Goal: Check status

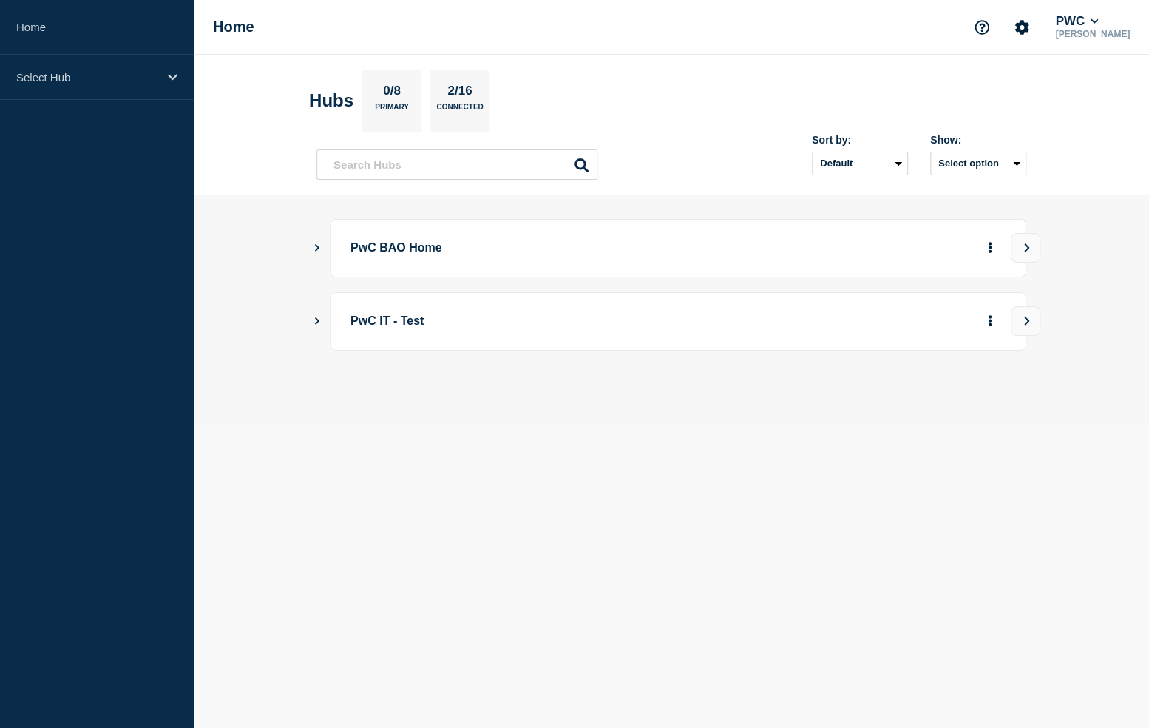
click at [319, 248] on icon "Show Connected Hubs" at bounding box center [317, 246] width 10 height 7
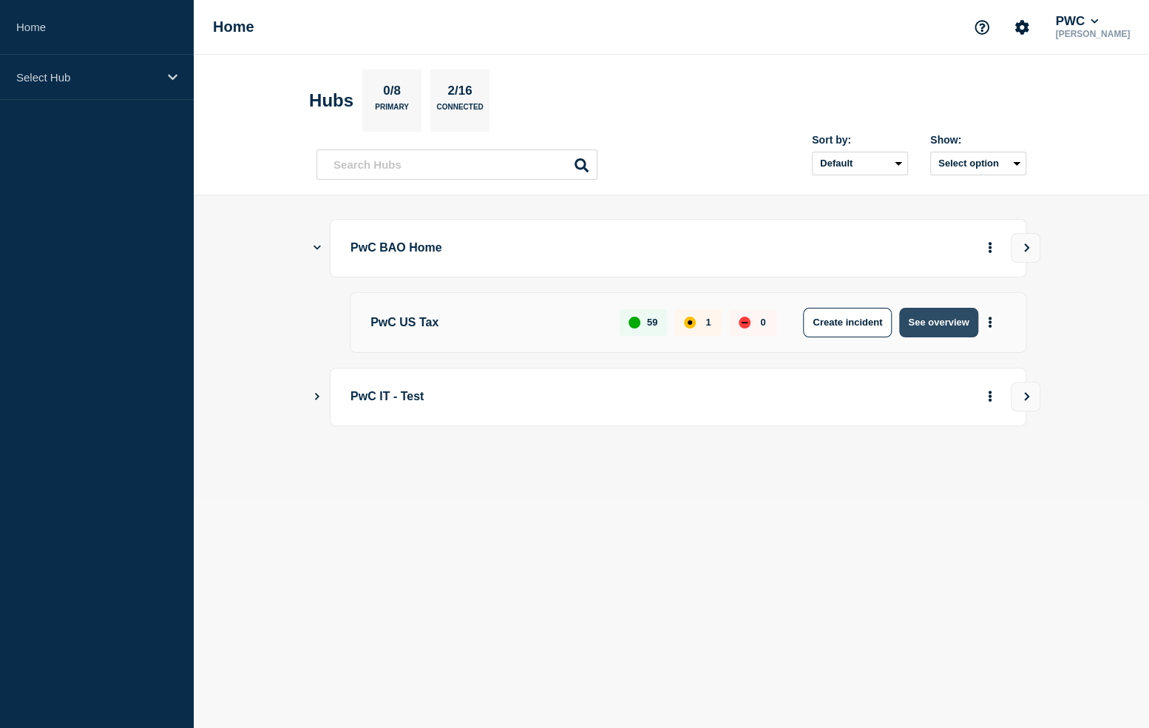
click at [926, 322] on button "See overview" at bounding box center [938, 323] width 78 height 30
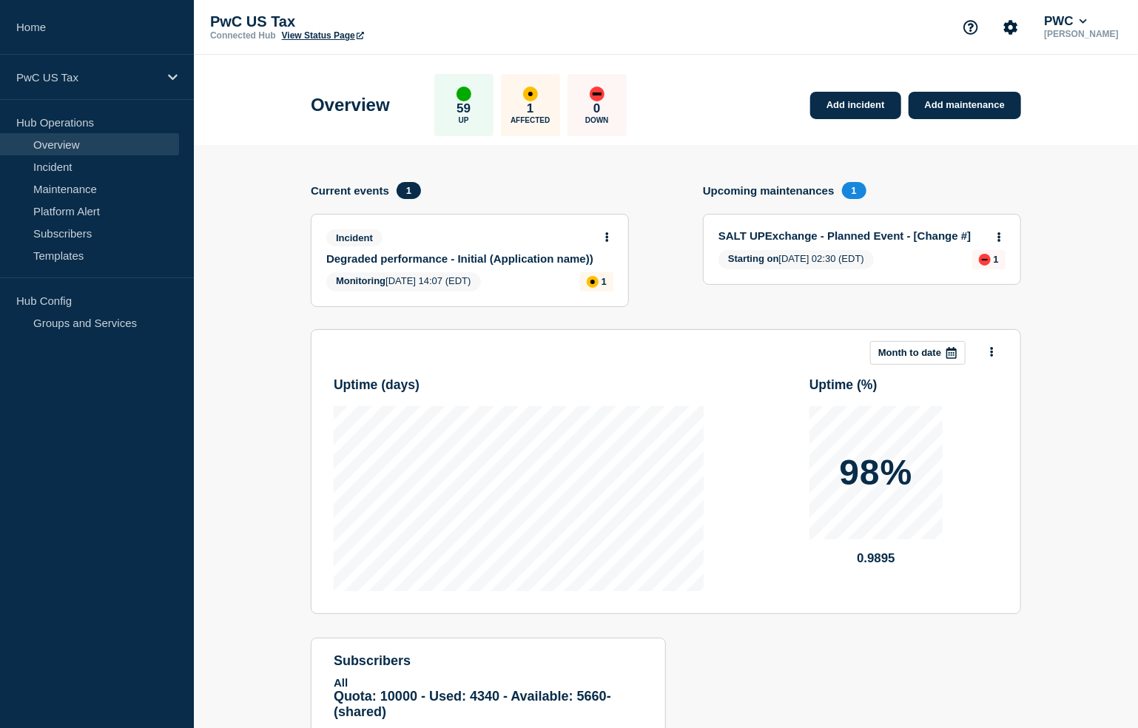
click at [344, 191] on h4 "Current events" at bounding box center [350, 190] width 78 height 13
click at [607, 229] on div at bounding box center [607, 235] width 13 height 13
click at [616, 237] on div "Incident Degraded performance - Initial (Application name)) Monitoring [DATE] 1…" at bounding box center [469, 261] width 317 height 92
click at [607, 237] on icon at bounding box center [607, 237] width 3 height 10
click at [596, 270] on link "View incident" at bounding box center [601, 273] width 61 height 12
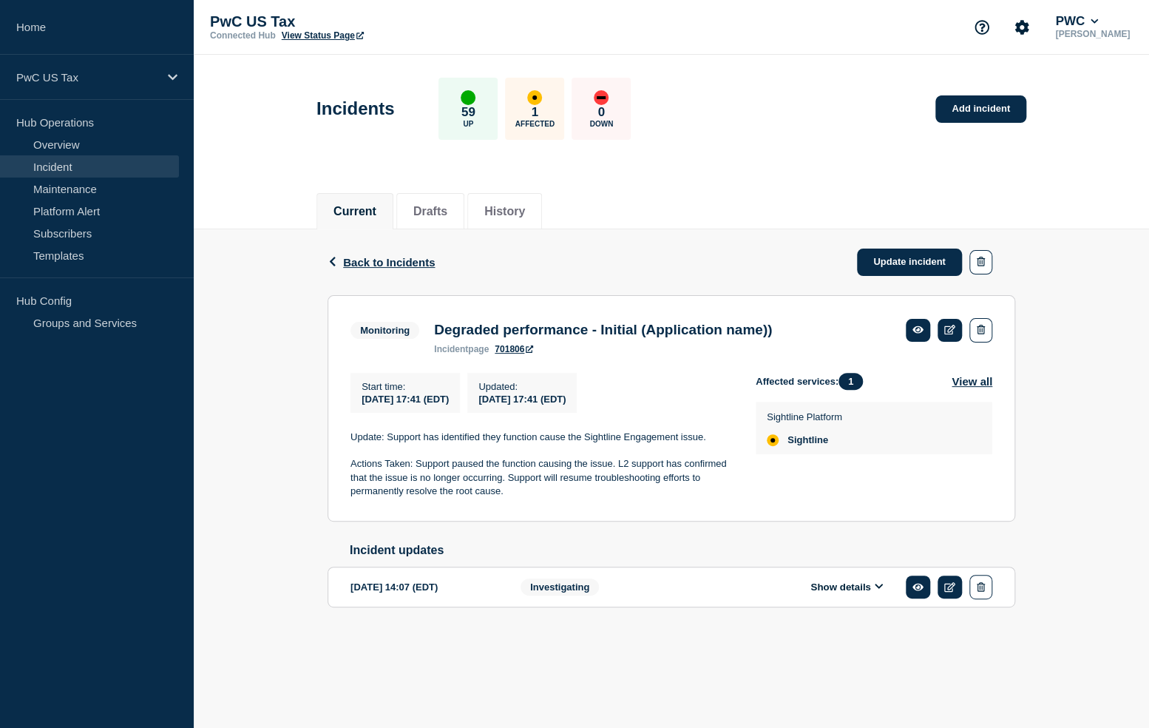
click at [876, 590] on icon at bounding box center [879, 586] width 8 height 5
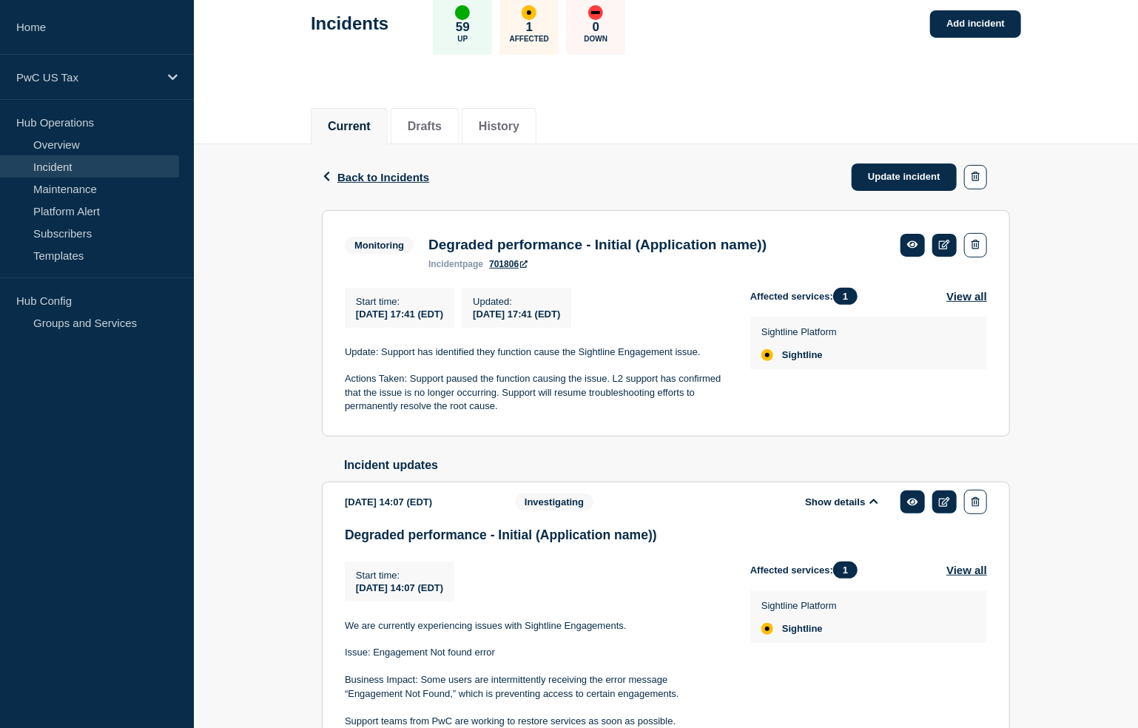
scroll to position [91, 0]
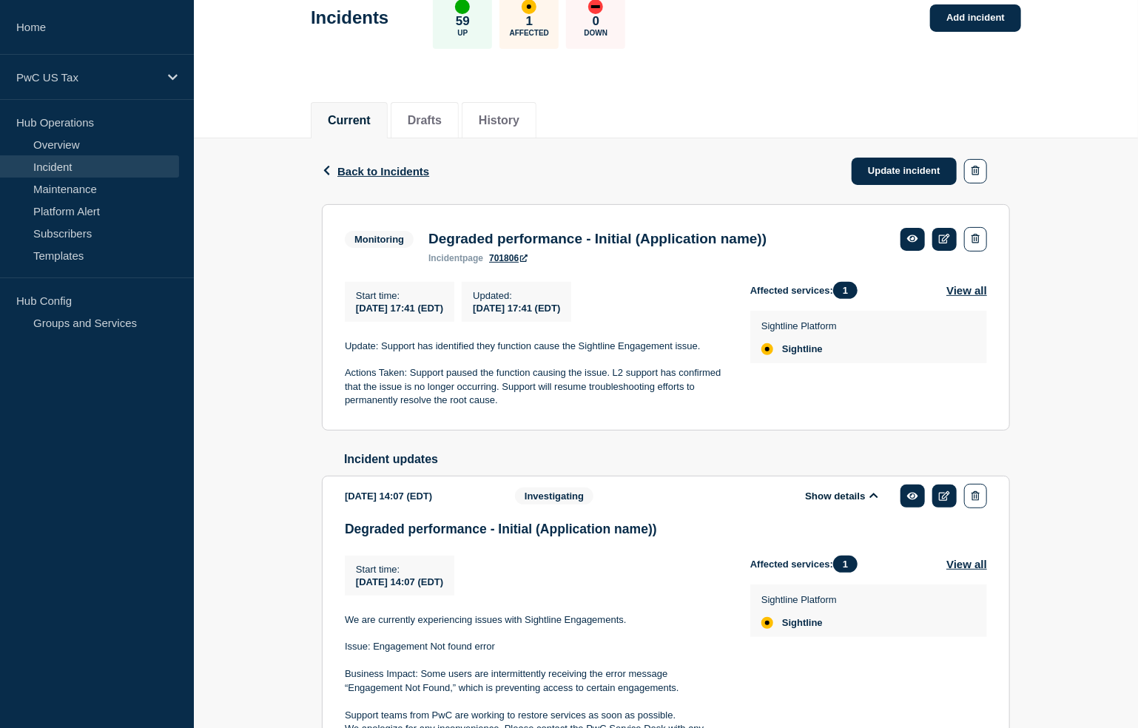
click at [597, 373] on p "Actions Taken: Support paused the function causing the issue. L2 support has co…" at bounding box center [536, 386] width 382 height 41
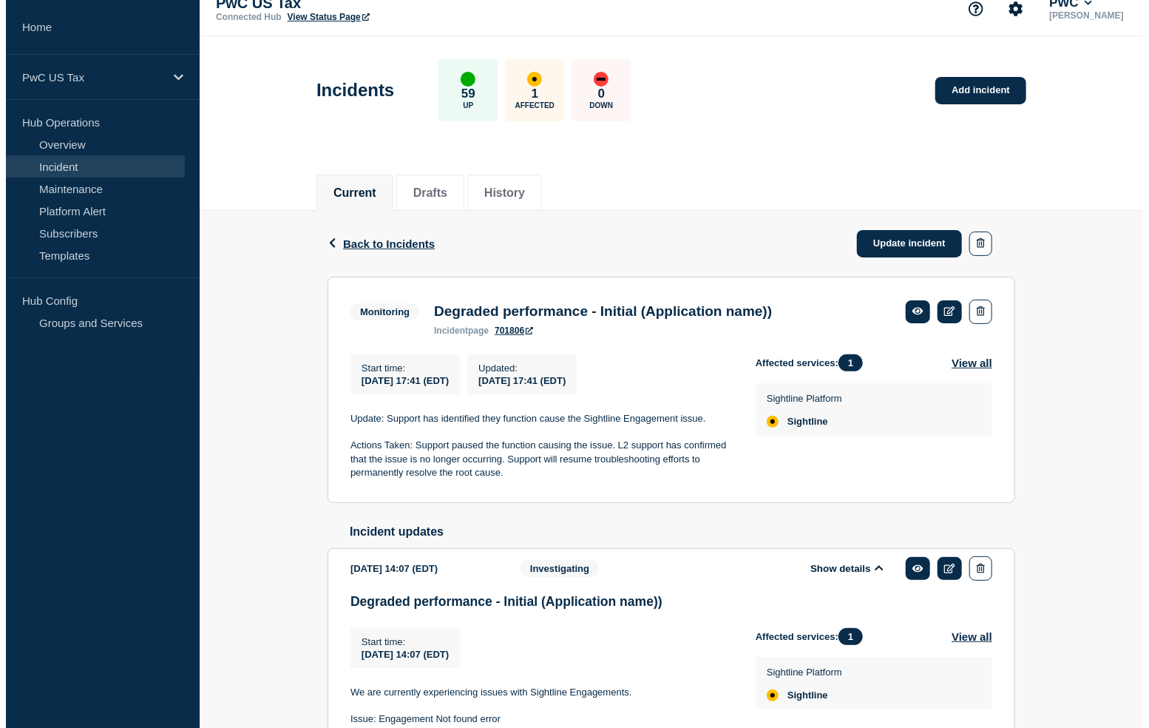
scroll to position [0, 0]
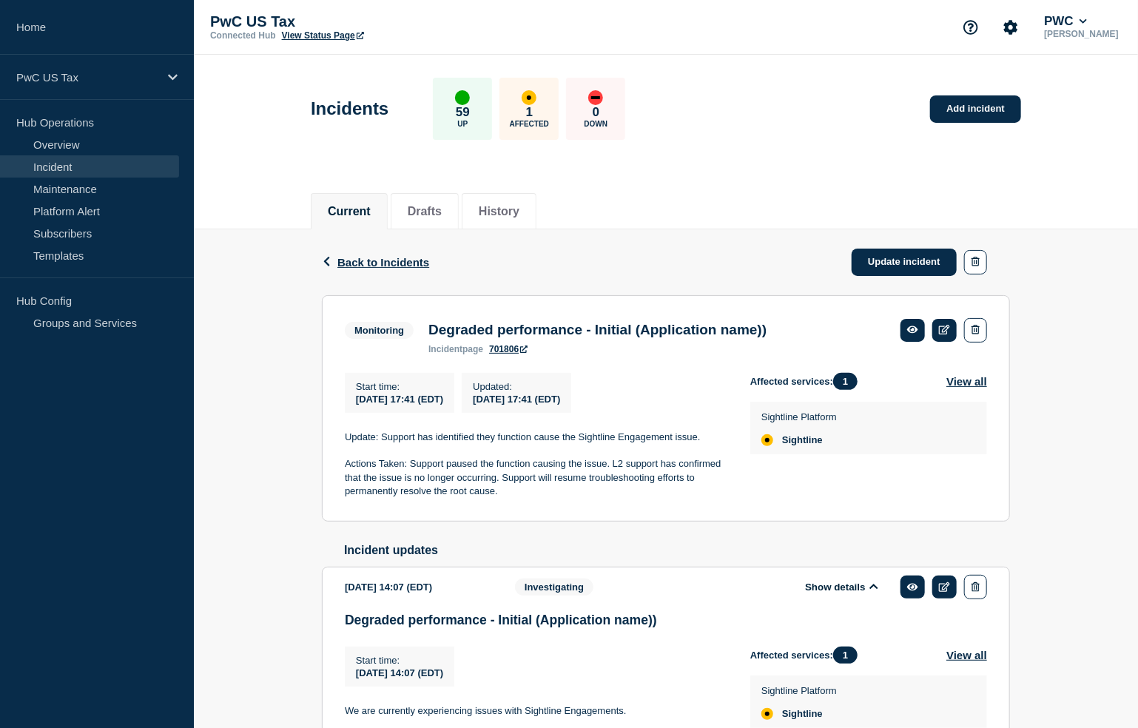
click at [410, 249] on div "Back Back to Incidents Update incident" at bounding box center [666, 262] width 688 height 66
click at [399, 260] on span "Back to Incidents" at bounding box center [383, 262] width 92 height 13
